Goal: Find specific page/section

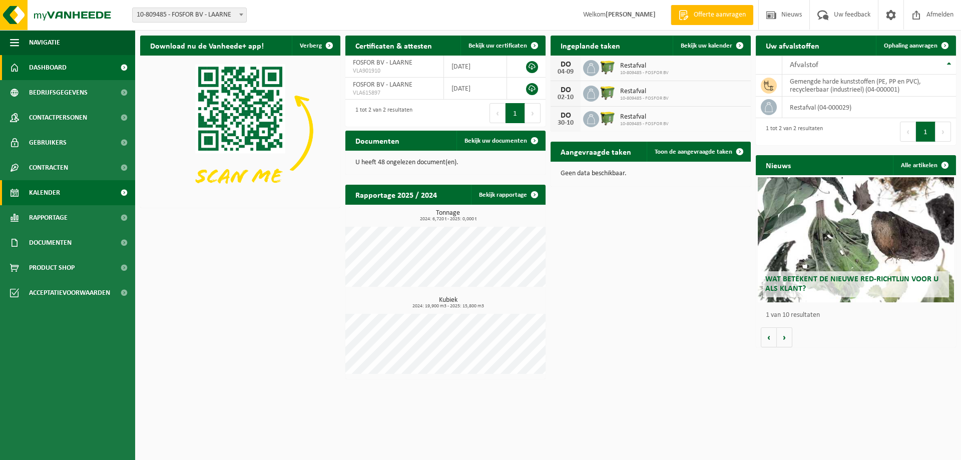
click at [68, 187] on link "Kalender" at bounding box center [67, 192] width 135 height 25
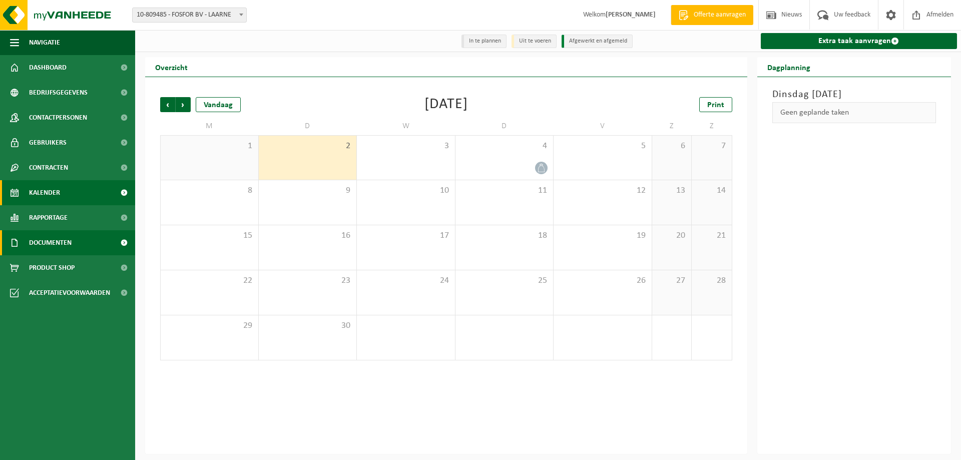
click at [51, 246] on span "Documenten" at bounding box center [50, 242] width 43 height 25
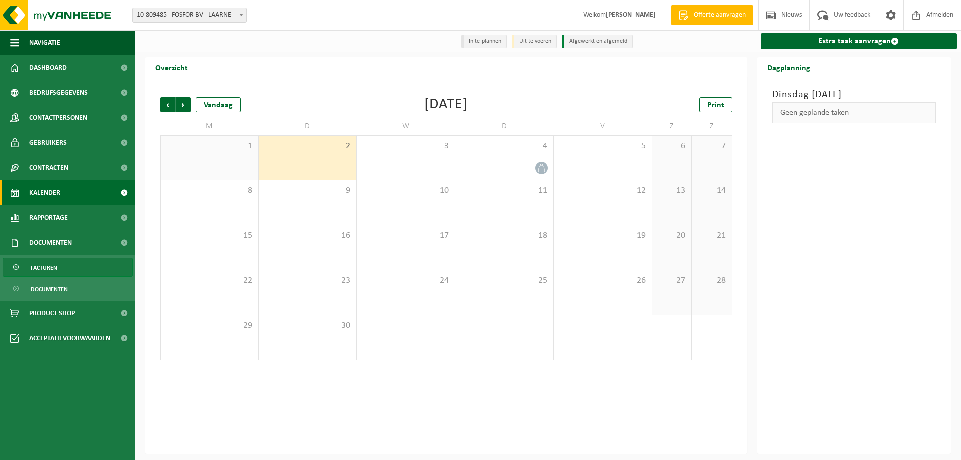
click at [48, 269] on span "Facturen" at bounding box center [44, 267] width 27 height 19
